Goal: Task Accomplishment & Management: Complete application form

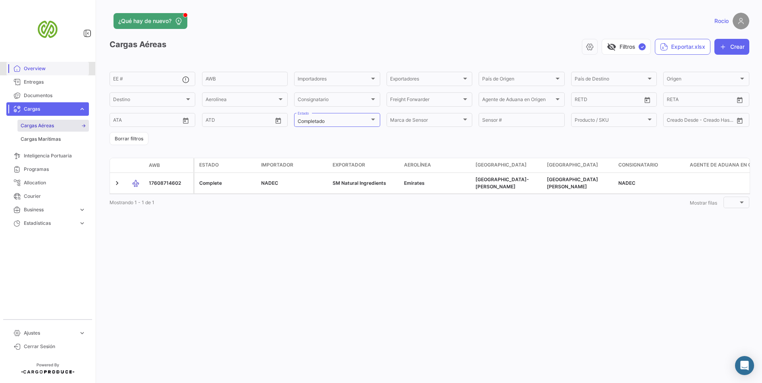
click at [71, 68] on span "Overview" at bounding box center [55, 68] width 62 height 7
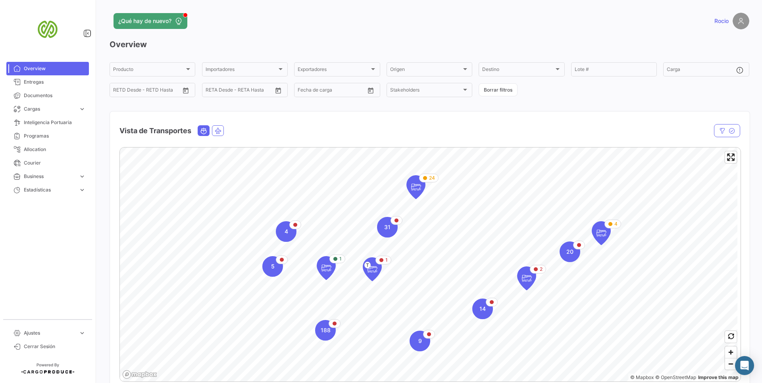
click at [331, 3] on div "¿Qué hay de nuevo? [PERSON_NAME] Overview Producto Producto Importadores Import…" at bounding box center [429, 191] width 665 height 383
click at [54, 121] on span "Inteligencia Portuaria" at bounding box center [55, 122] width 62 height 7
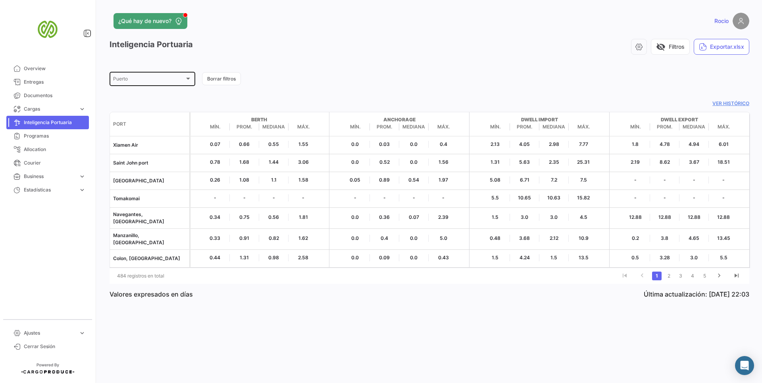
click at [144, 76] on div "[GEOGRAPHIC_DATA]" at bounding box center [152, 78] width 79 height 15
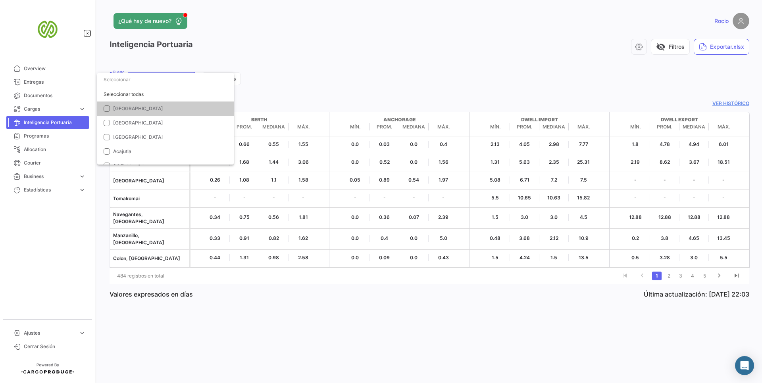
click at [298, 98] on div at bounding box center [381, 191] width 762 height 383
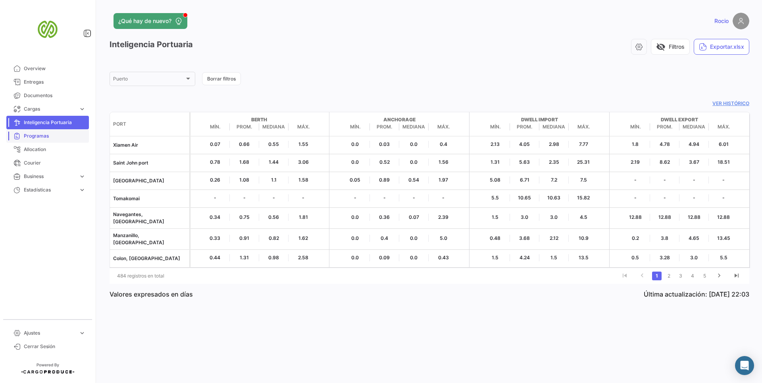
click at [39, 141] on link "Programas" at bounding box center [47, 135] width 83 height 13
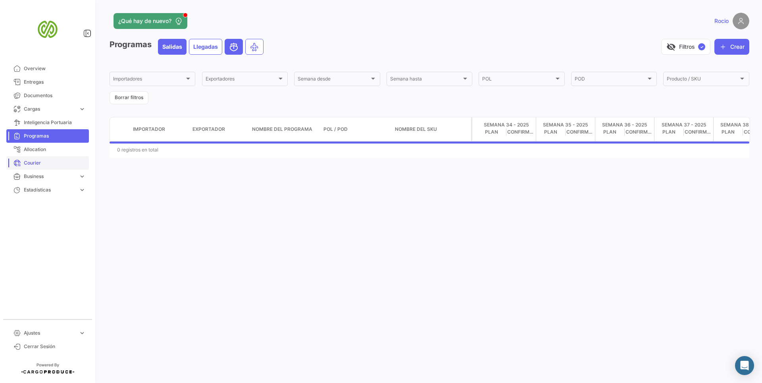
click at [37, 163] on span "Courier" at bounding box center [55, 163] width 62 height 7
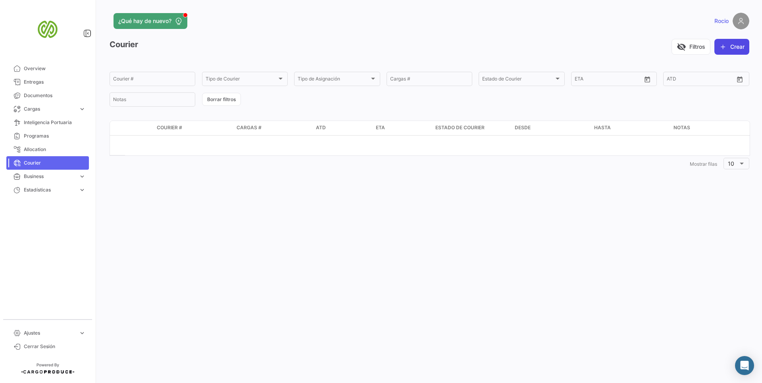
click at [741, 48] on button "Crear" at bounding box center [732, 47] width 35 height 16
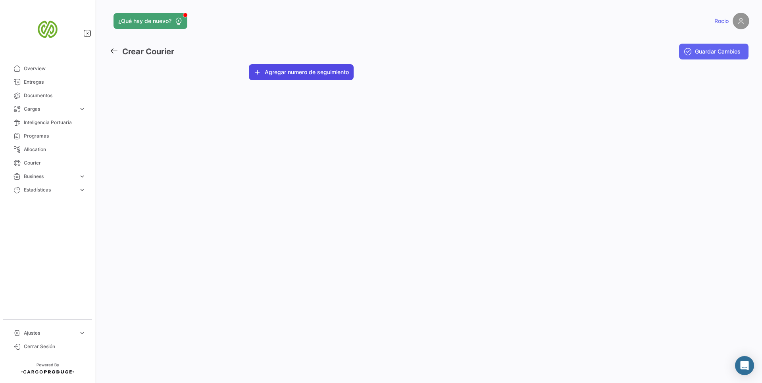
click at [320, 76] on button "Agregar numero de seguimiento" at bounding box center [301, 72] width 105 height 16
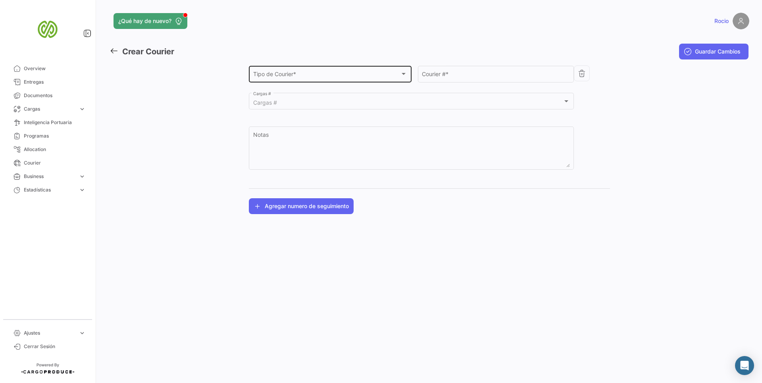
click at [356, 79] on div "Tipo de Courier * Tipo de Courier *" at bounding box center [330, 73] width 154 height 18
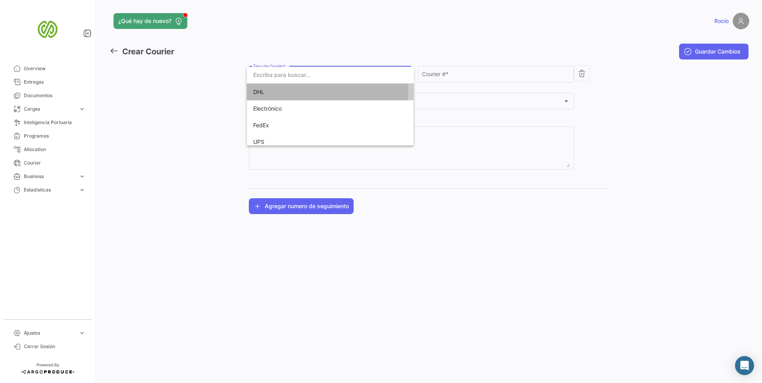
click at [318, 90] on span "DHL" at bounding box center [308, 92] width 111 height 17
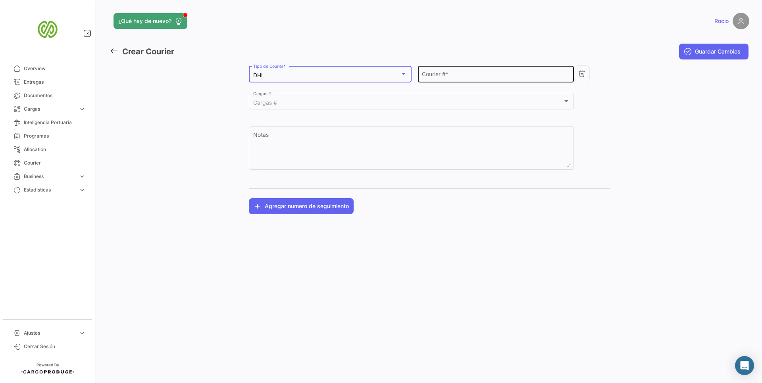
click at [455, 73] on input "Courier # *" at bounding box center [496, 75] width 148 height 7
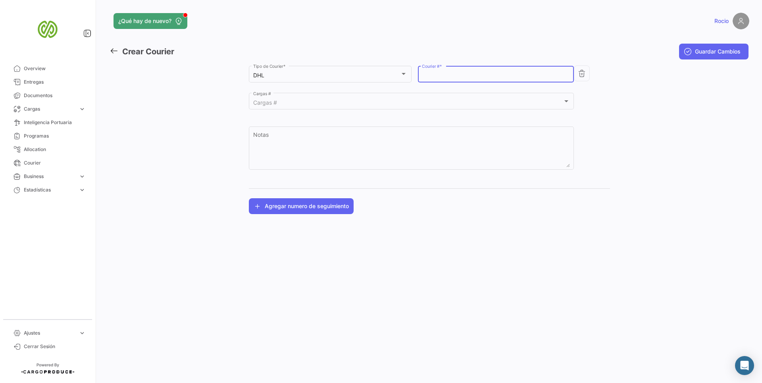
click at [117, 53] on icon at bounding box center [114, 50] width 9 height 9
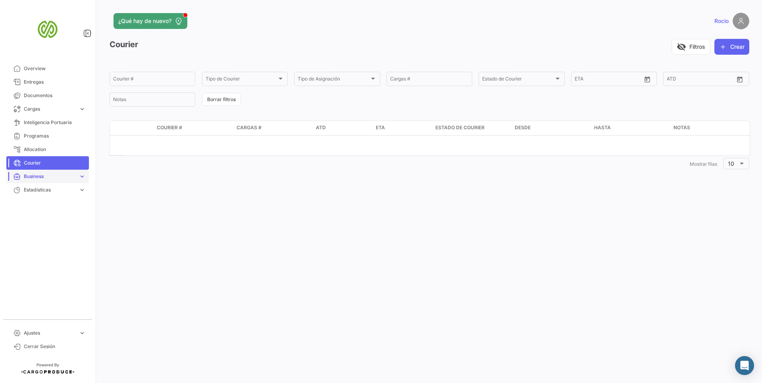
click at [83, 176] on span "expand_more" at bounding box center [82, 176] width 7 height 7
click at [21, 195] on span "Tags" at bounding box center [26, 193] width 11 height 7
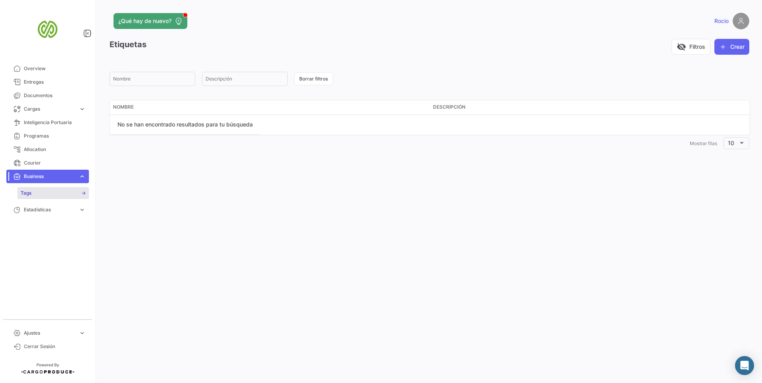
click at [82, 180] on span "expand_more" at bounding box center [82, 176] width 7 height 7
click at [82, 191] on span "expand_more" at bounding box center [82, 190] width 7 height 7
click at [83, 190] on span "expand_more" at bounding box center [82, 190] width 7 height 7
click at [60, 108] on span "Cargas" at bounding box center [50, 109] width 52 height 7
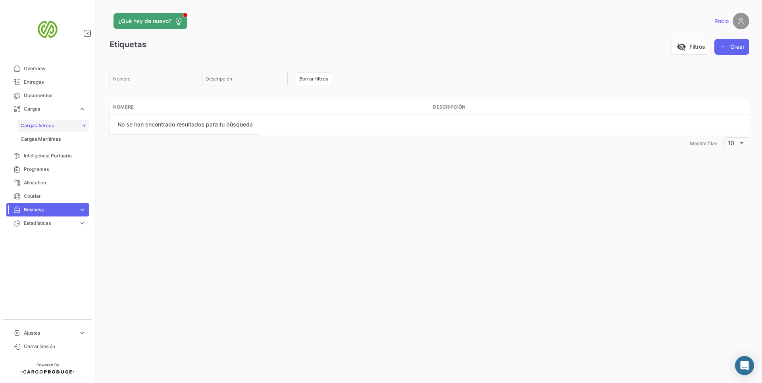
click at [41, 127] on span "Cargas Aéreas" at bounding box center [37, 125] width 33 height 7
